Goal: Navigation & Orientation: Find specific page/section

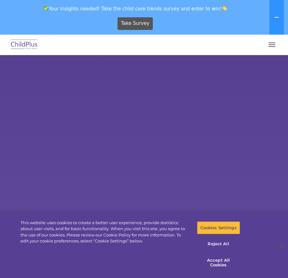
select select "MEDIUM"
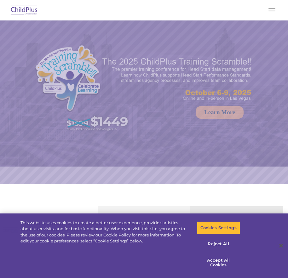
select select "MEDIUM"
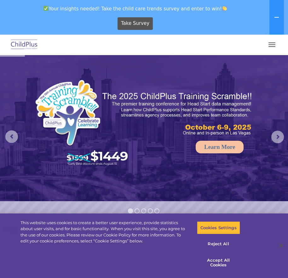
click at [267, 43] on button "button" at bounding box center [271, 45] width 13 height 10
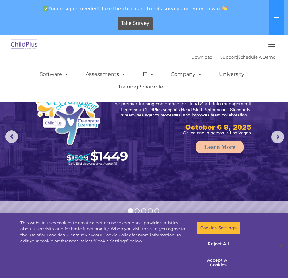
click at [191, 54] on div "Download Support | Schedule A Demo " at bounding box center [233, 56] width 84 height 9
click at [191, 57] on link "Download" at bounding box center [201, 57] width 21 height 5
